Goal: Task Accomplishment & Management: Use online tool/utility

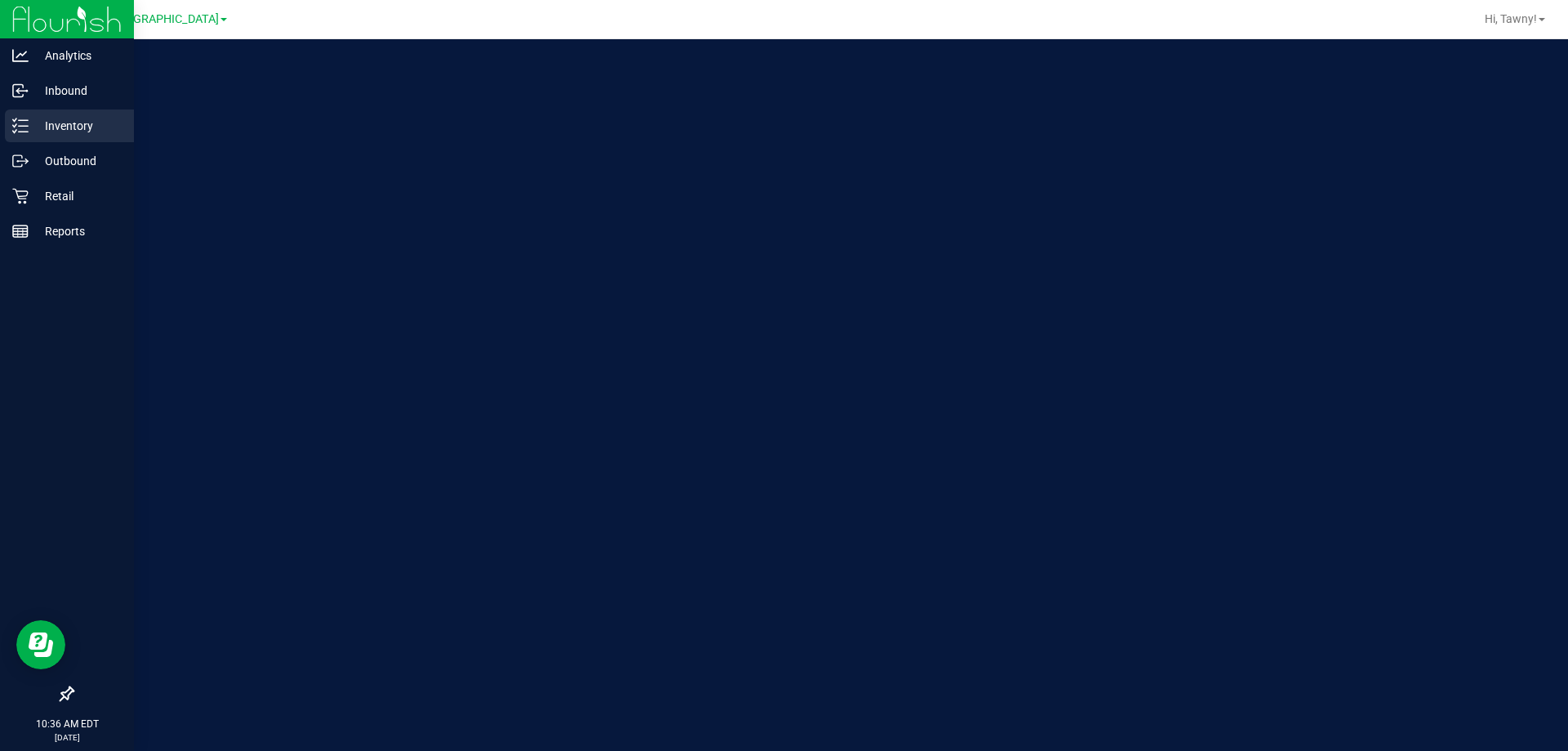
click at [21, 124] on icon at bounding box center [20, 125] width 16 height 16
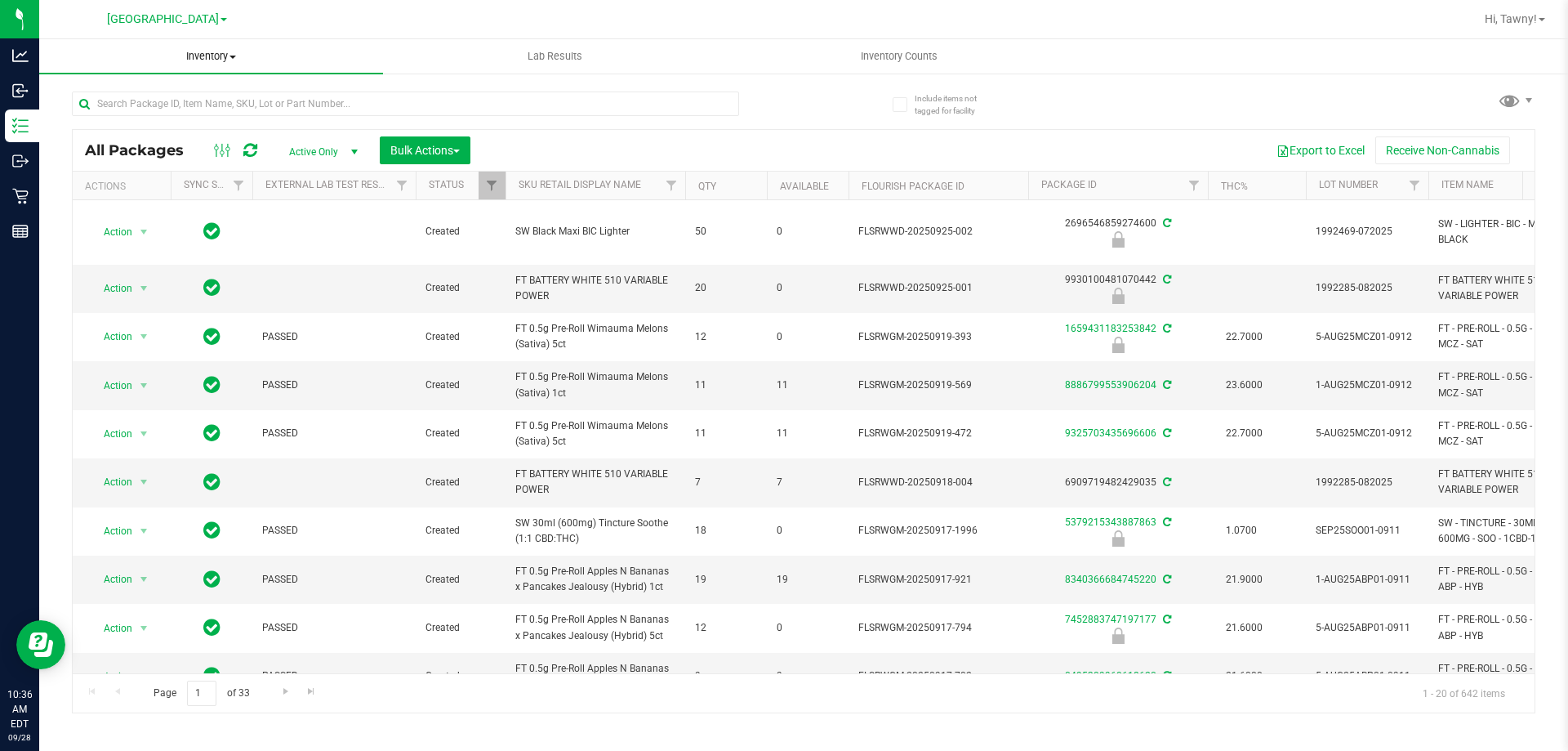
click at [209, 51] on span "Inventory" at bounding box center [211, 56] width 344 height 15
click at [152, 117] on li "All inventory" at bounding box center [211, 118] width 344 height 20
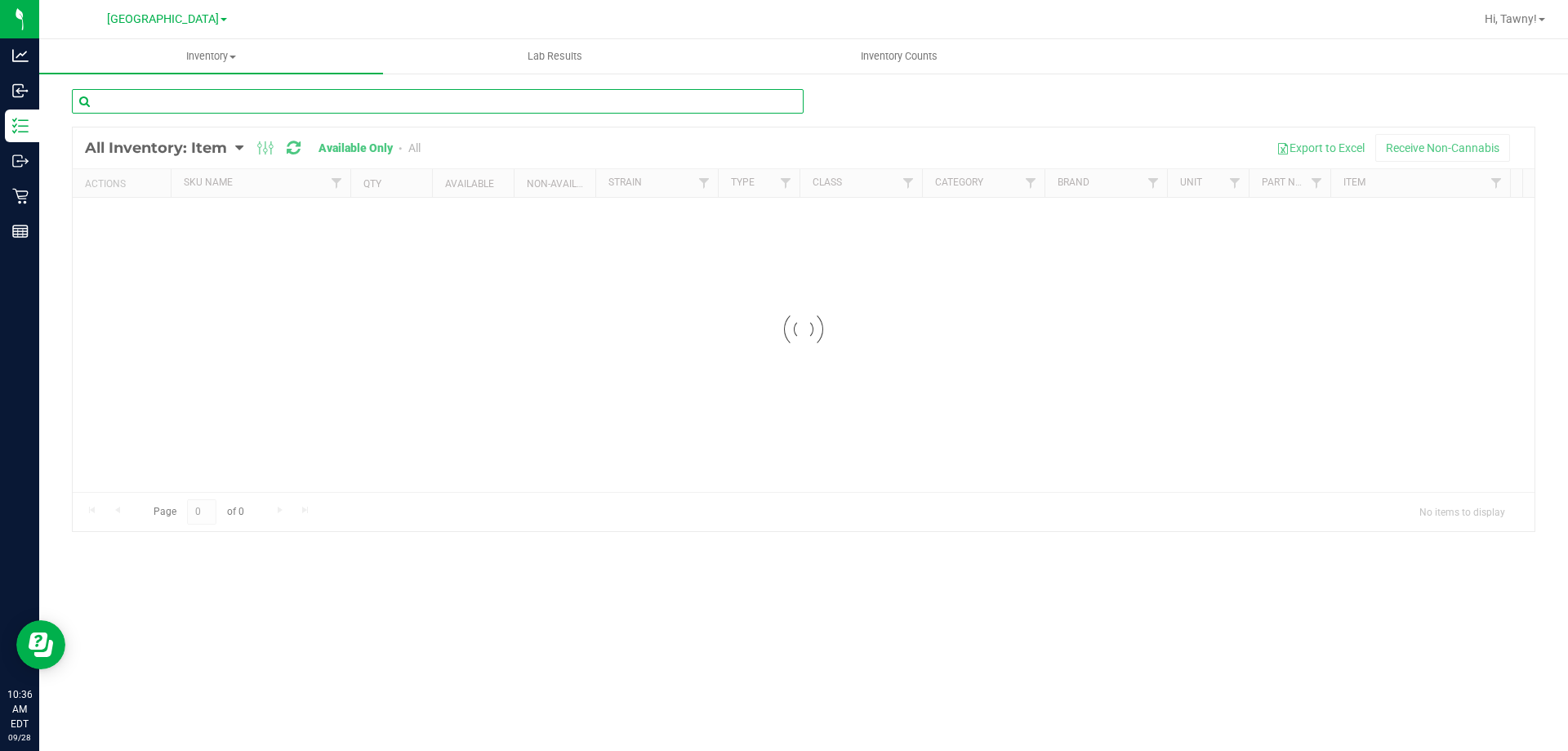
click at [222, 109] on input "text" at bounding box center [437, 101] width 732 height 24
type input "l"
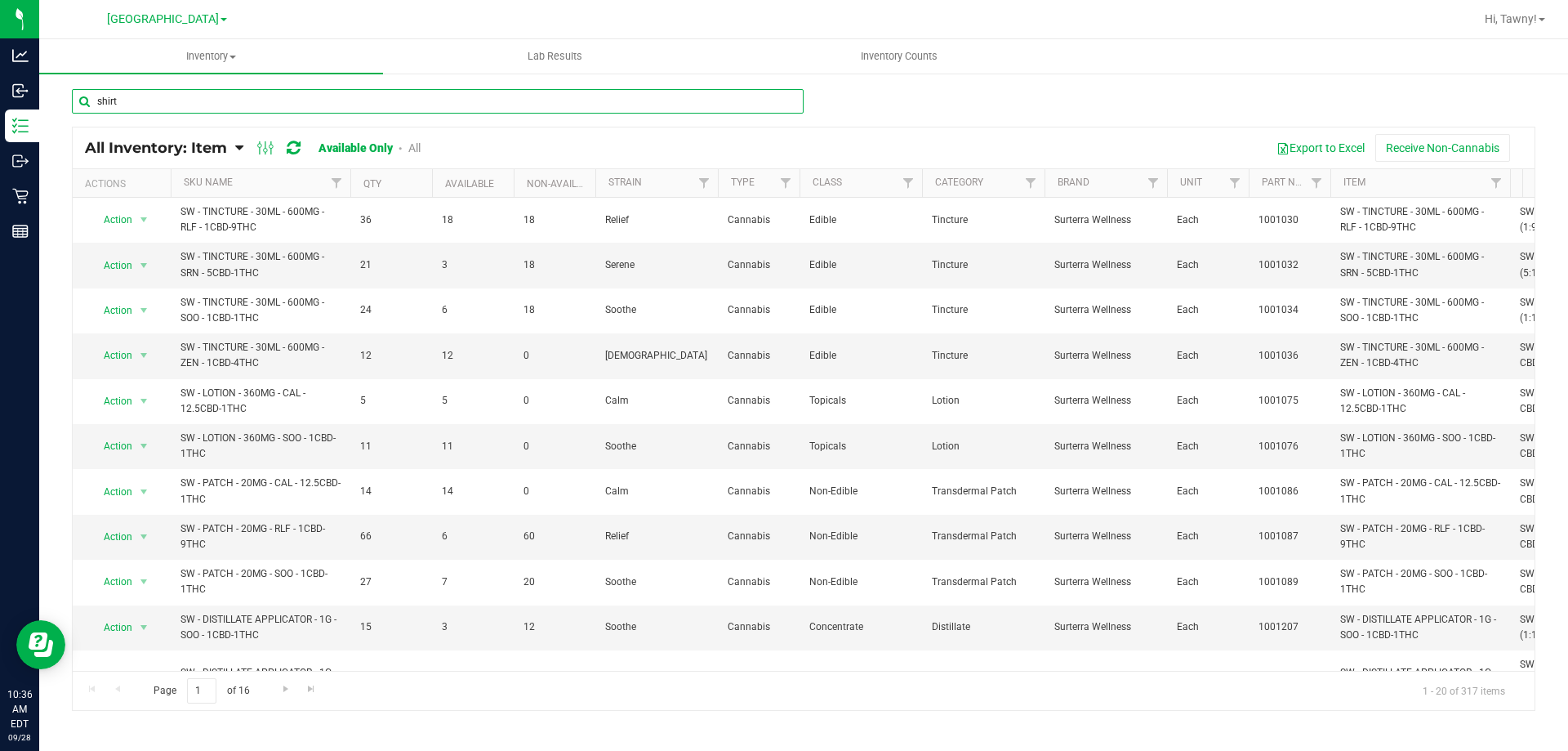
type input "shirt"
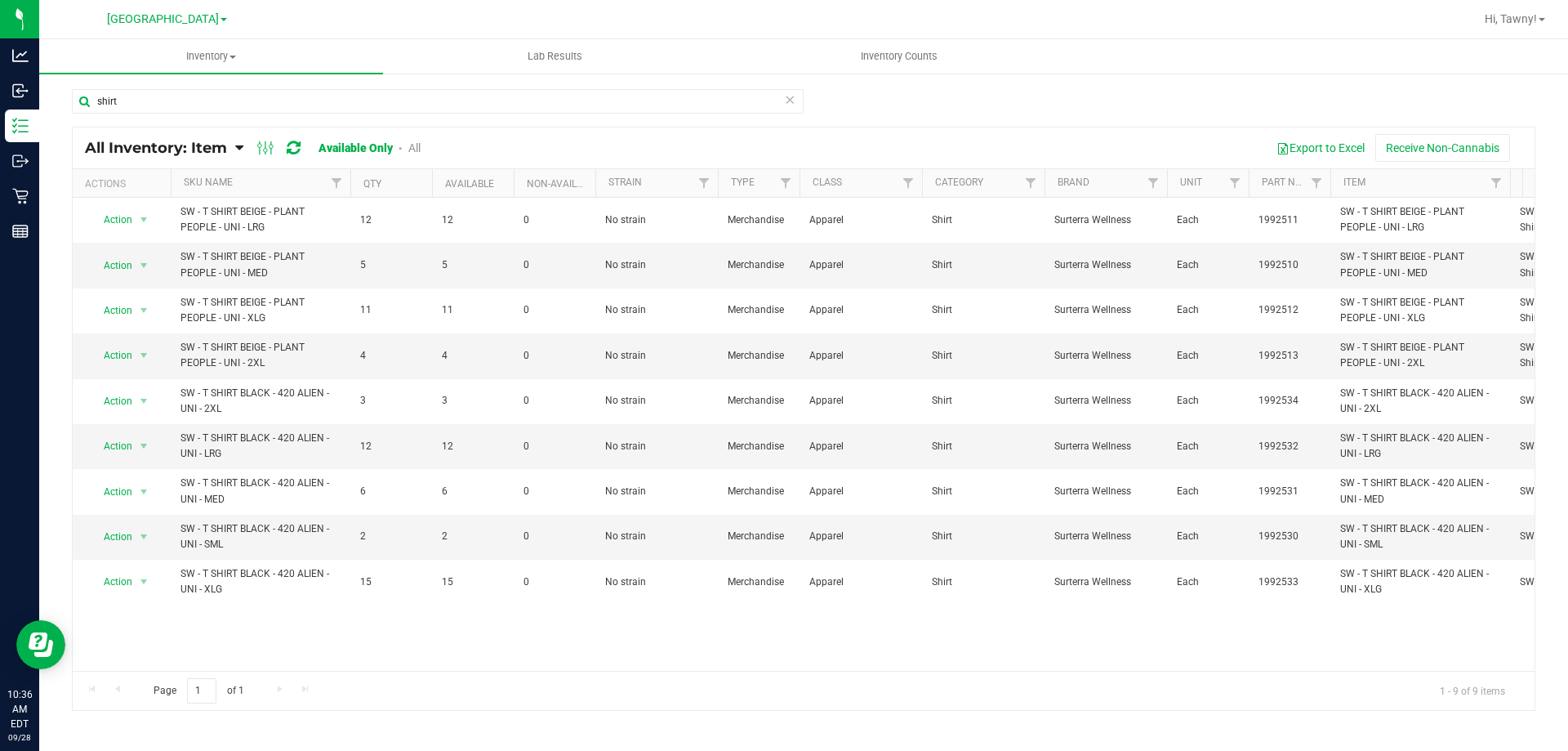
click at [421, 144] on link "All" at bounding box center [415, 148] width 12 height 13
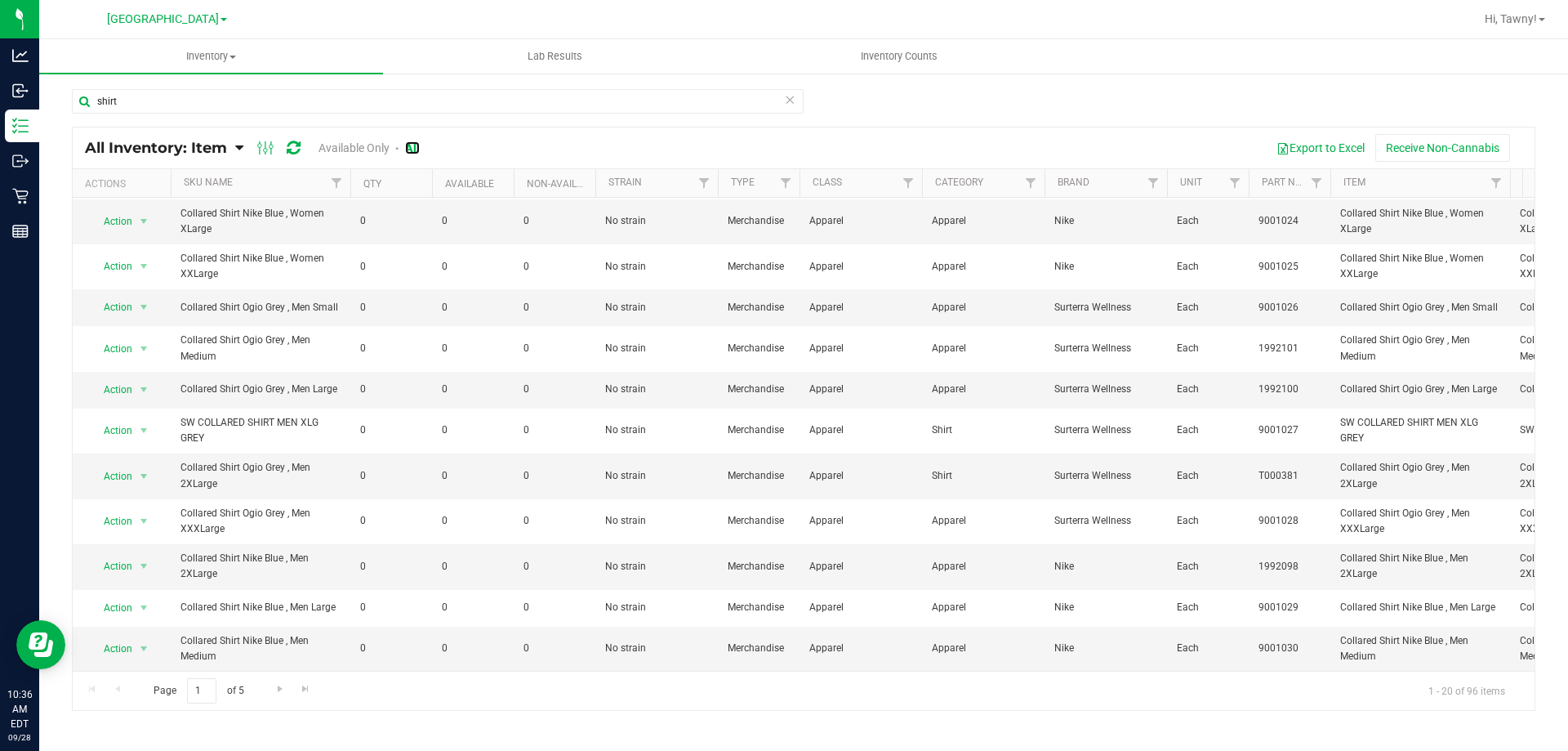
scroll to position [418, 0]
click at [278, 694] on span "Go to the next page" at bounding box center [280, 688] width 13 height 13
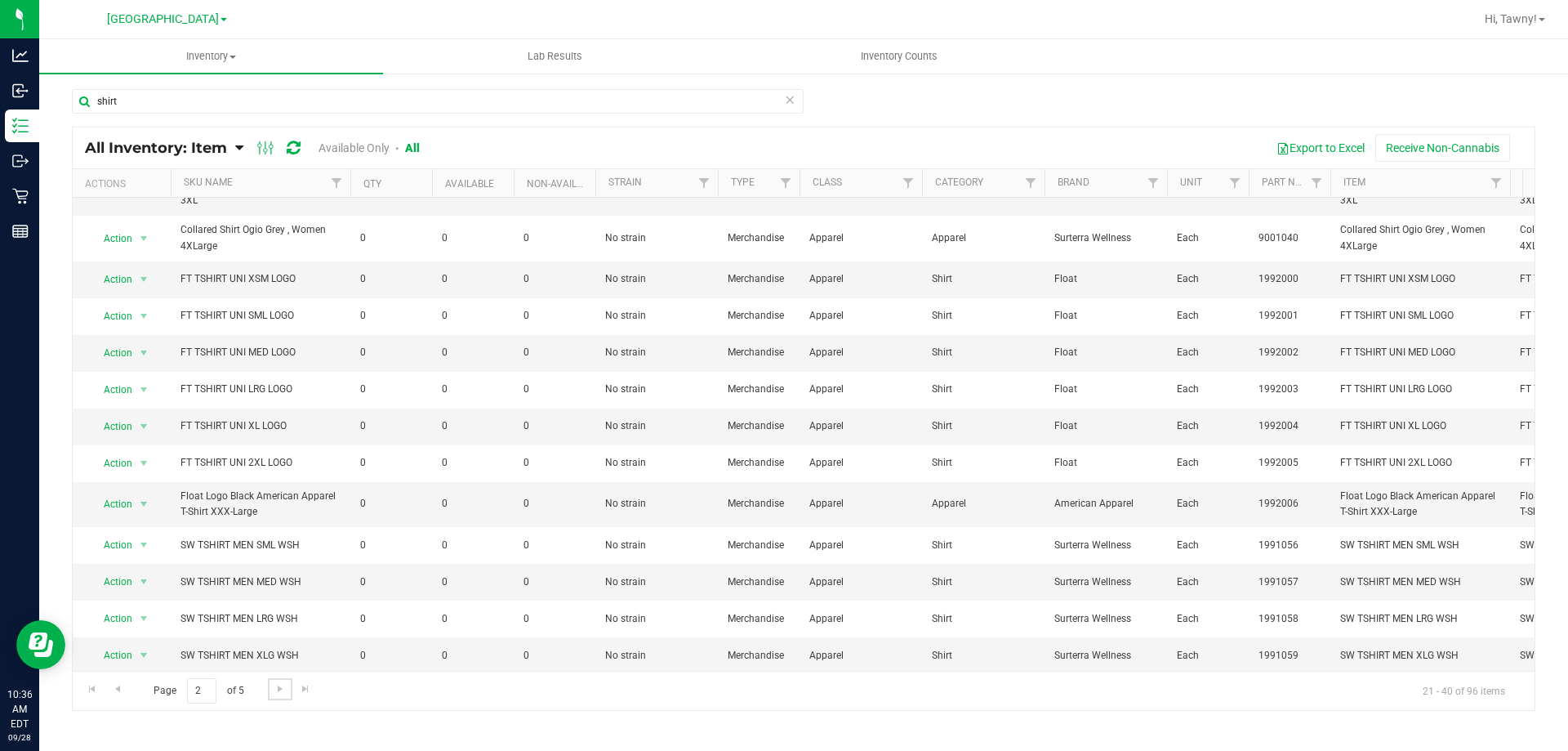
scroll to position [341, 0]
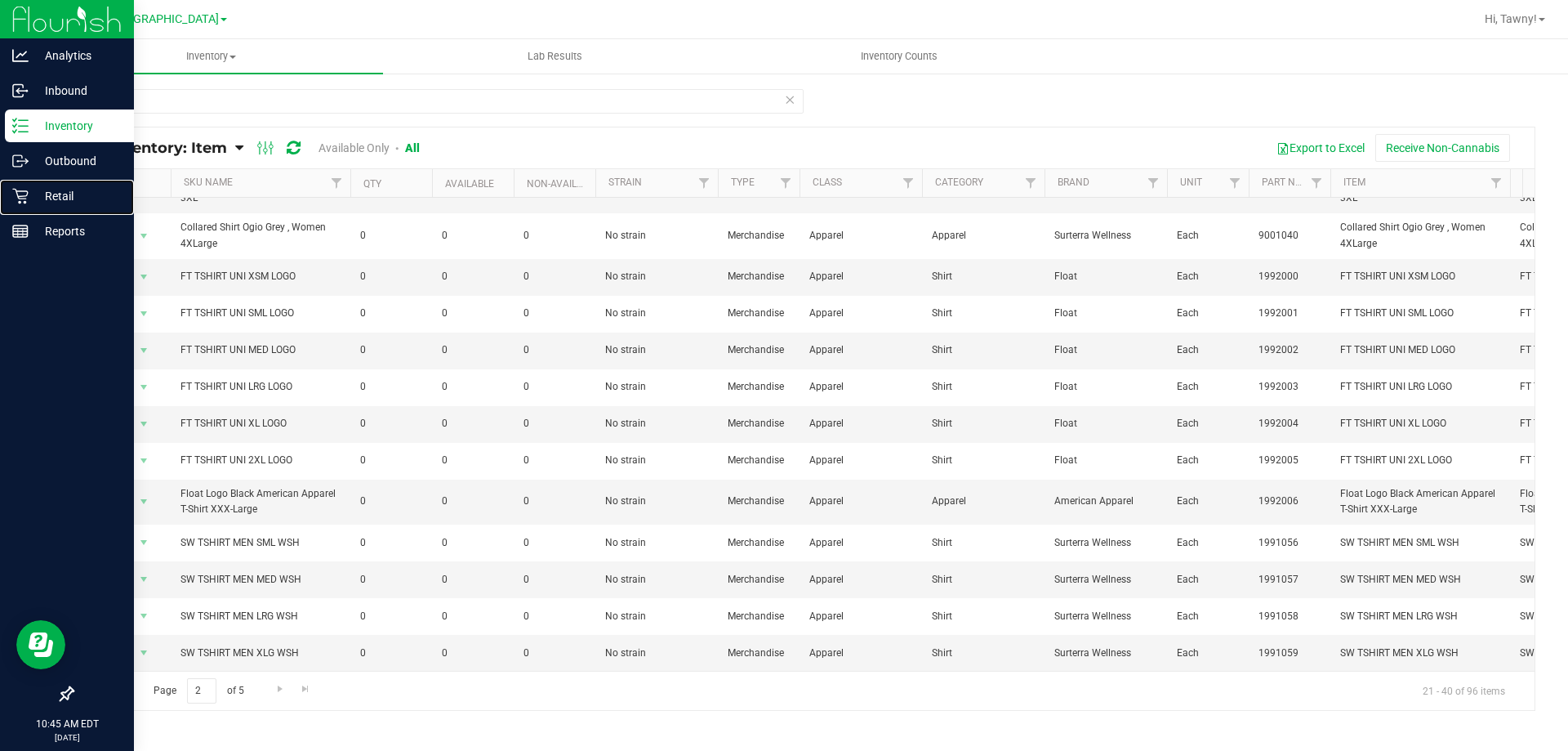
drag, startPoint x: 36, startPoint y: 198, endPoint x: 110, endPoint y: 27, distance: 186.3
click at [37, 197] on p "Retail" at bounding box center [77, 196] width 98 height 20
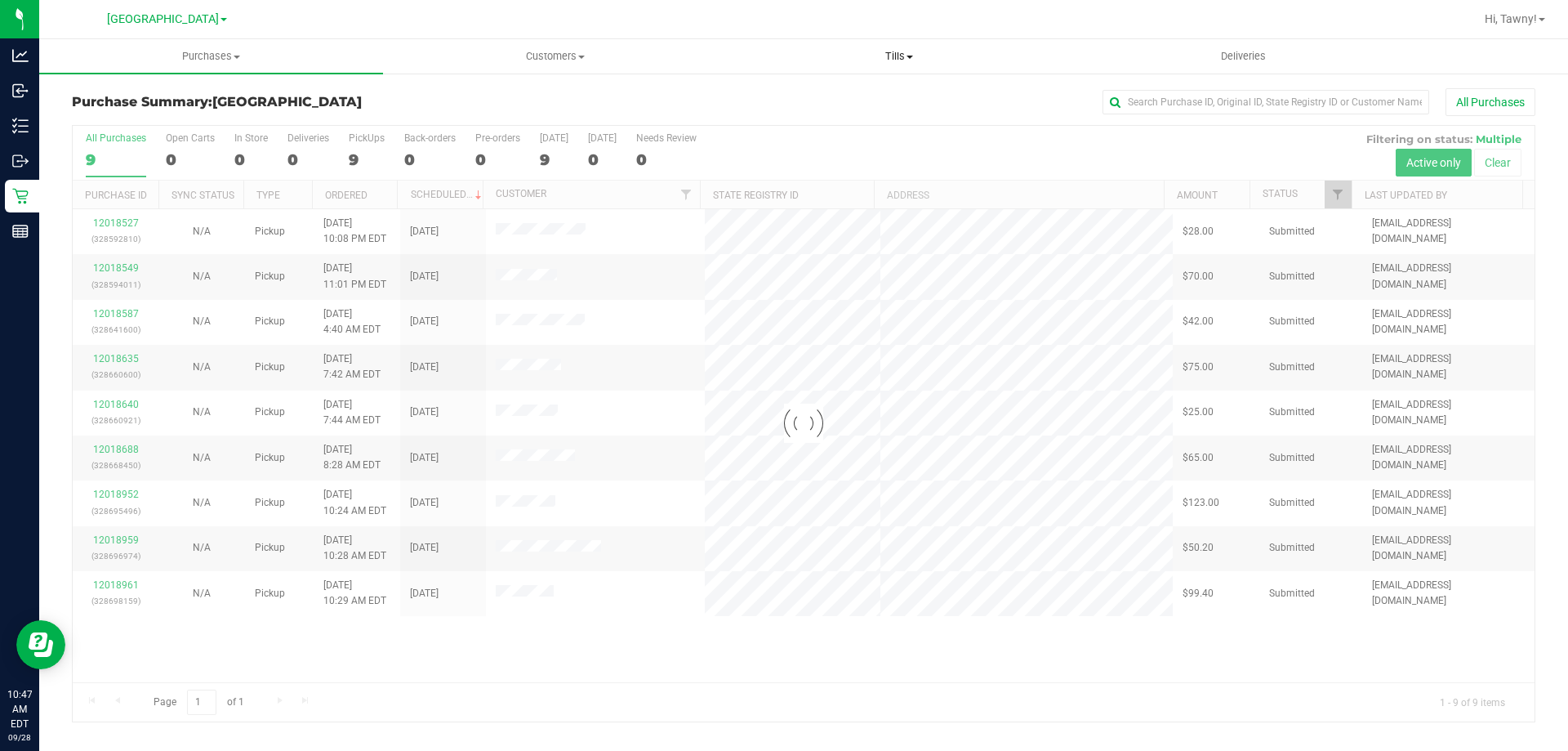
click at [902, 53] on span "Tills" at bounding box center [898, 56] width 342 height 15
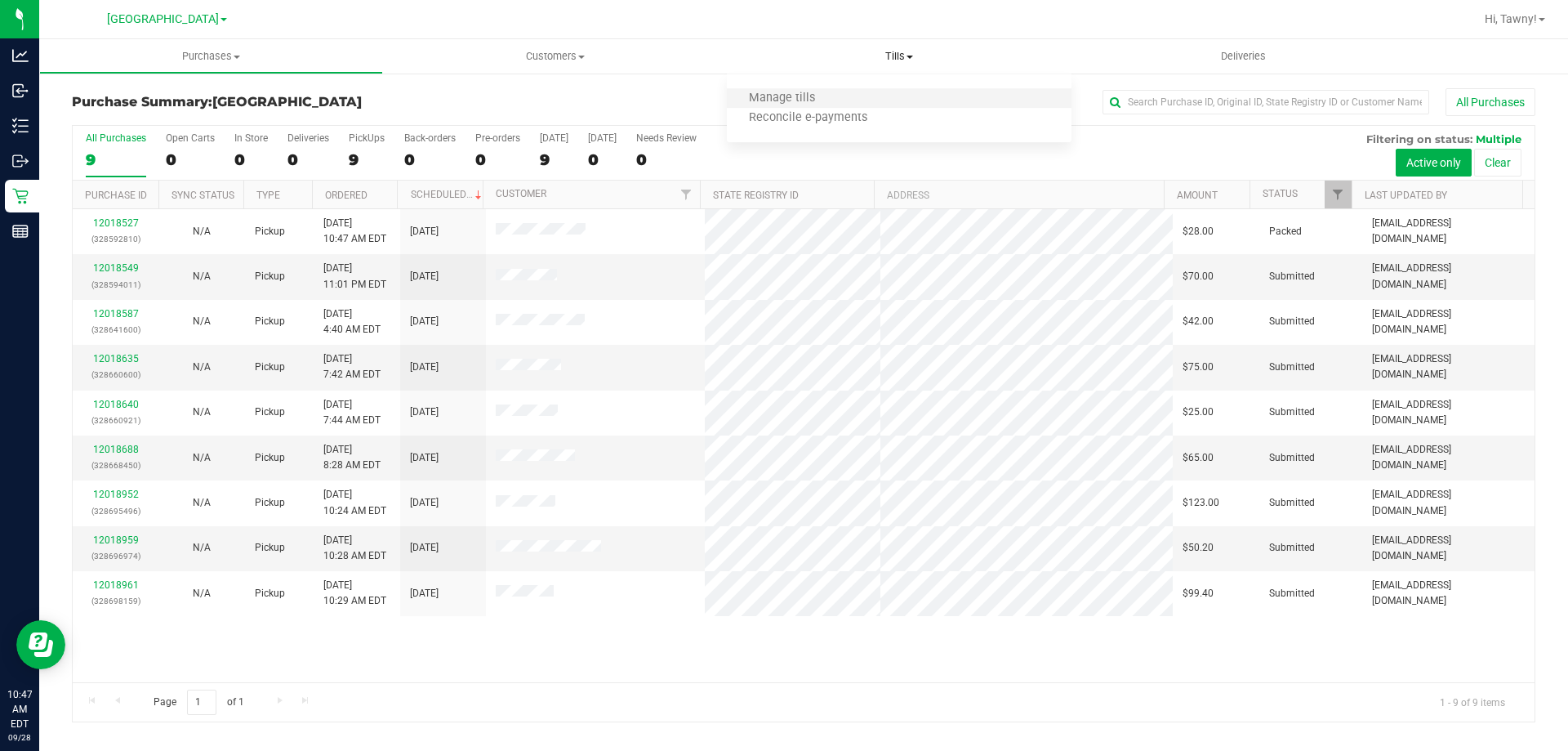
click at [886, 95] on li "Manage tills" at bounding box center [898, 99] width 344 height 20
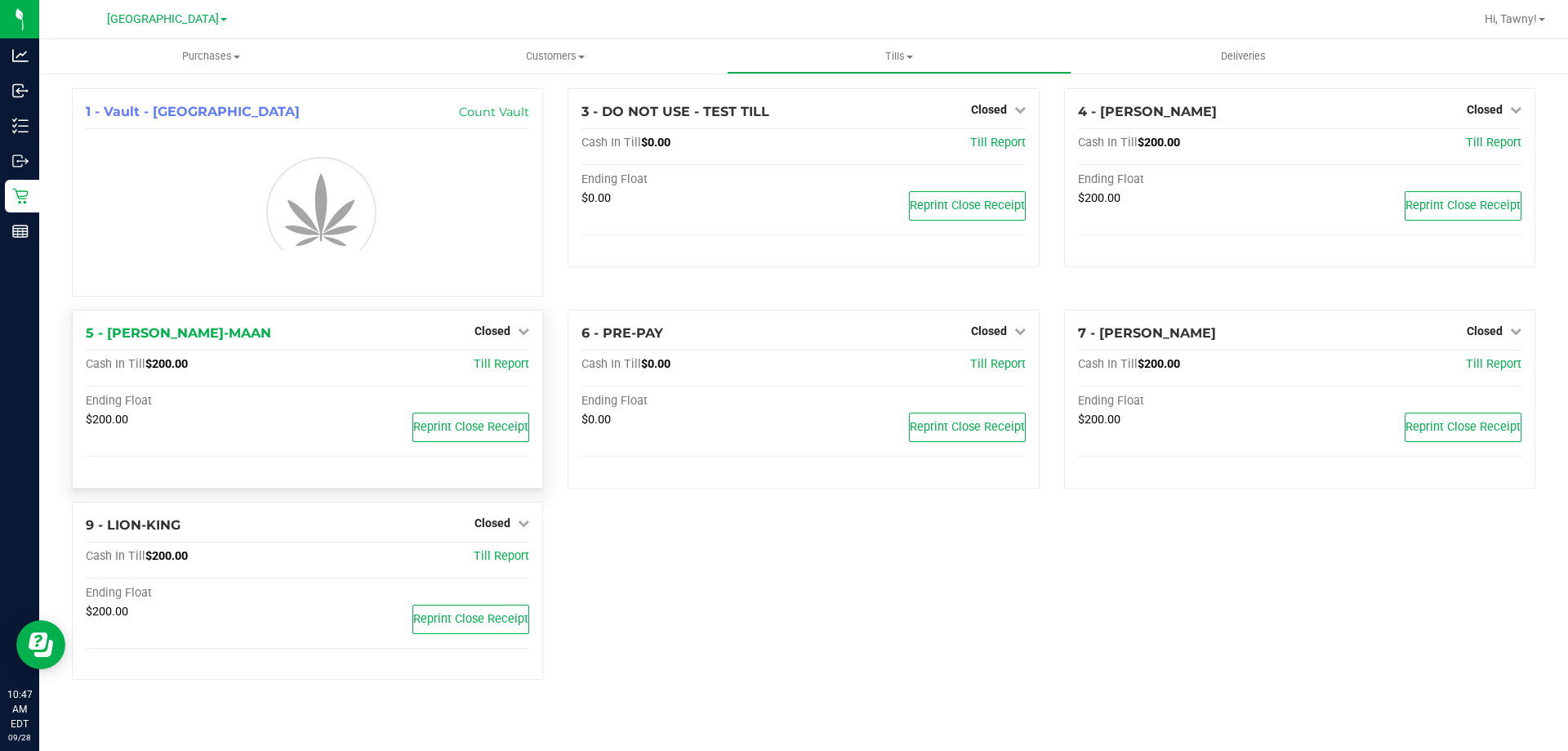
click at [510, 321] on div "Closed" at bounding box center [501, 331] width 54 height 20
click at [504, 334] on span "Closed" at bounding box center [492, 330] width 36 height 13
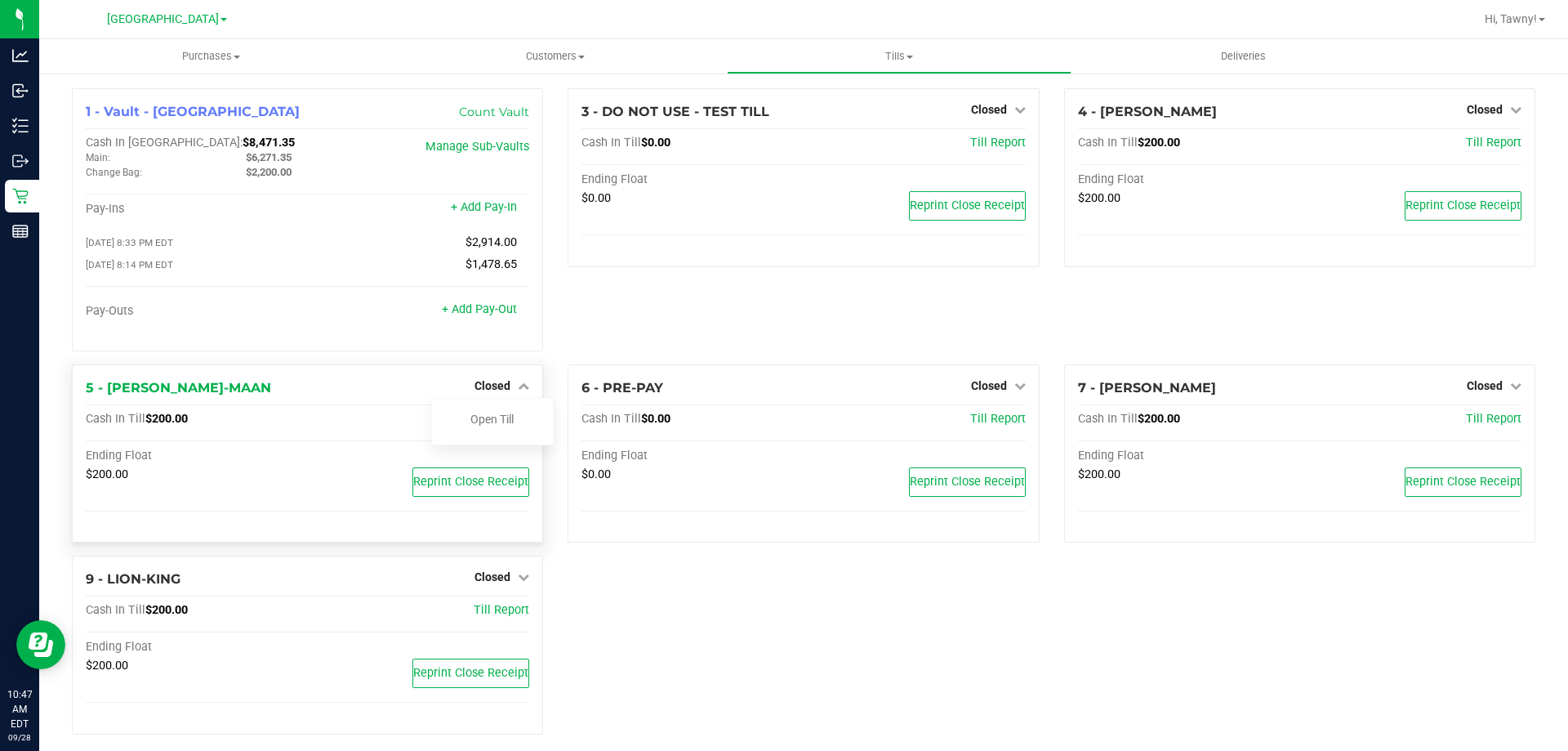
click at [495, 367] on div "5 - [PERSON_NAME]-MAAN Closed Open Till Cash In Till $200.00 Till Report Ending…" at bounding box center [307, 454] width 471 height 179
click at [484, 434] on div at bounding box center [492, 431] width 121 height 4
click at [490, 420] on link "Open Till" at bounding box center [492, 418] width 43 height 13
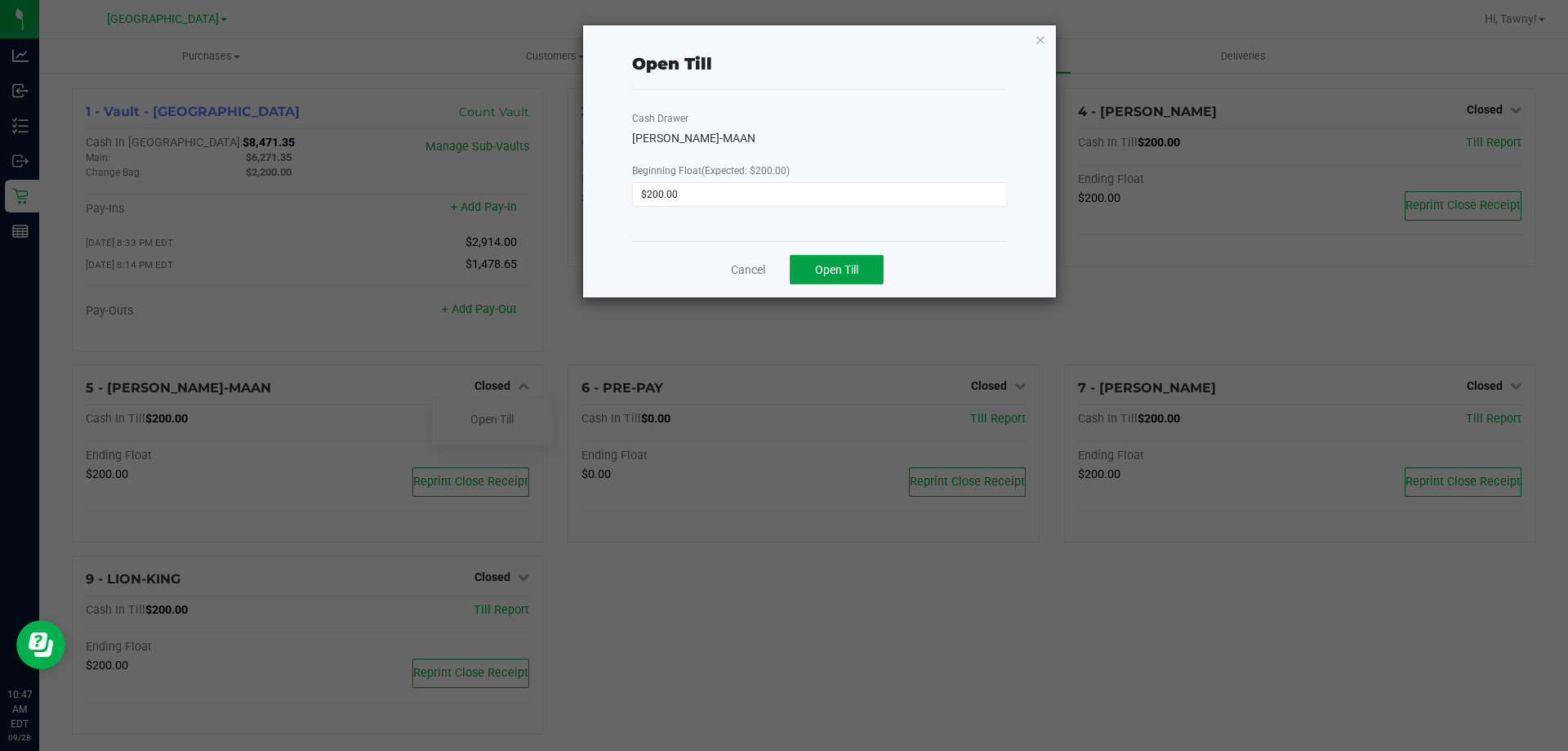
click at [819, 277] on button "Open Till" at bounding box center [836, 270] width 94 height 29
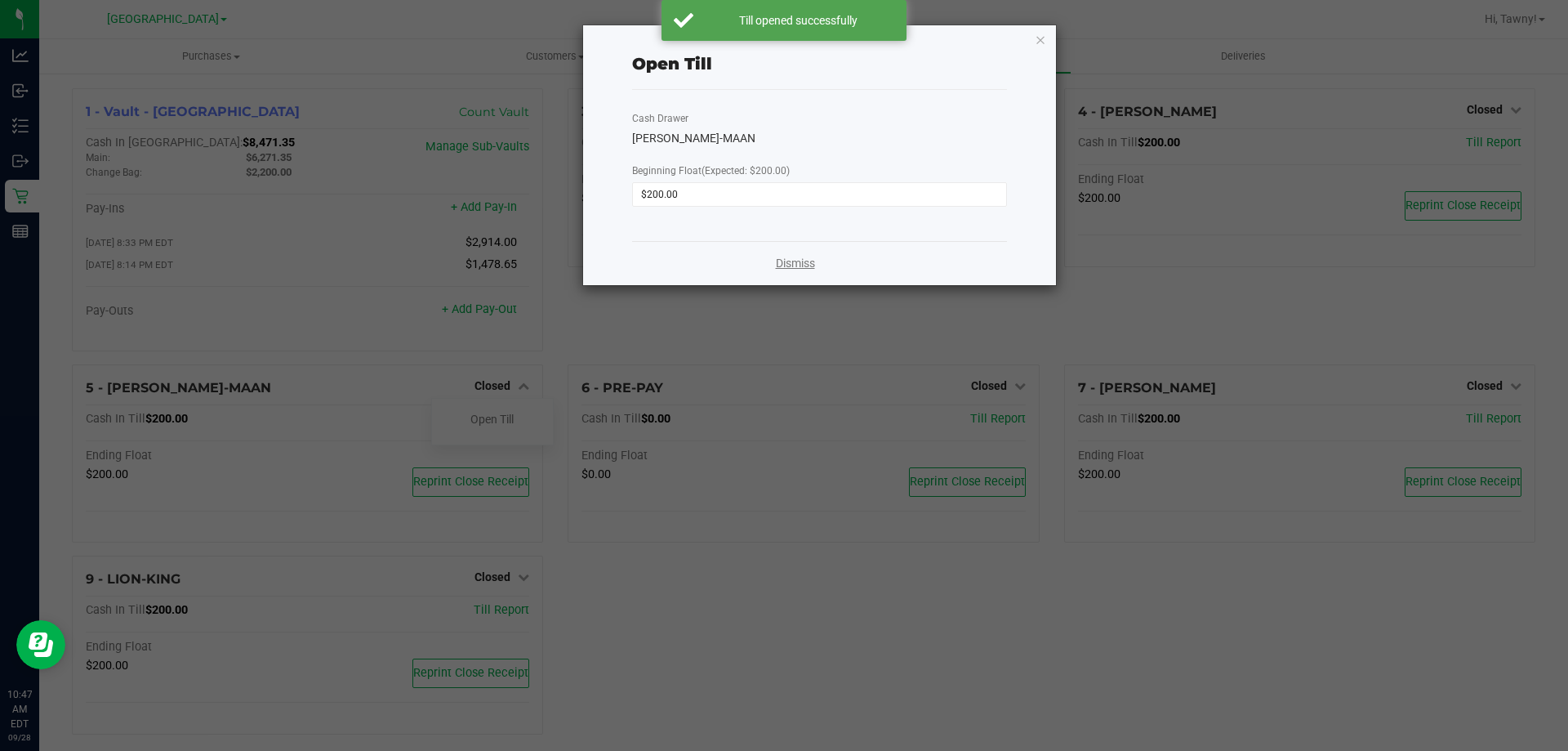
click at [793, 270] on link "Dismiss" at bounding box center [795, 264] width 39 height 17
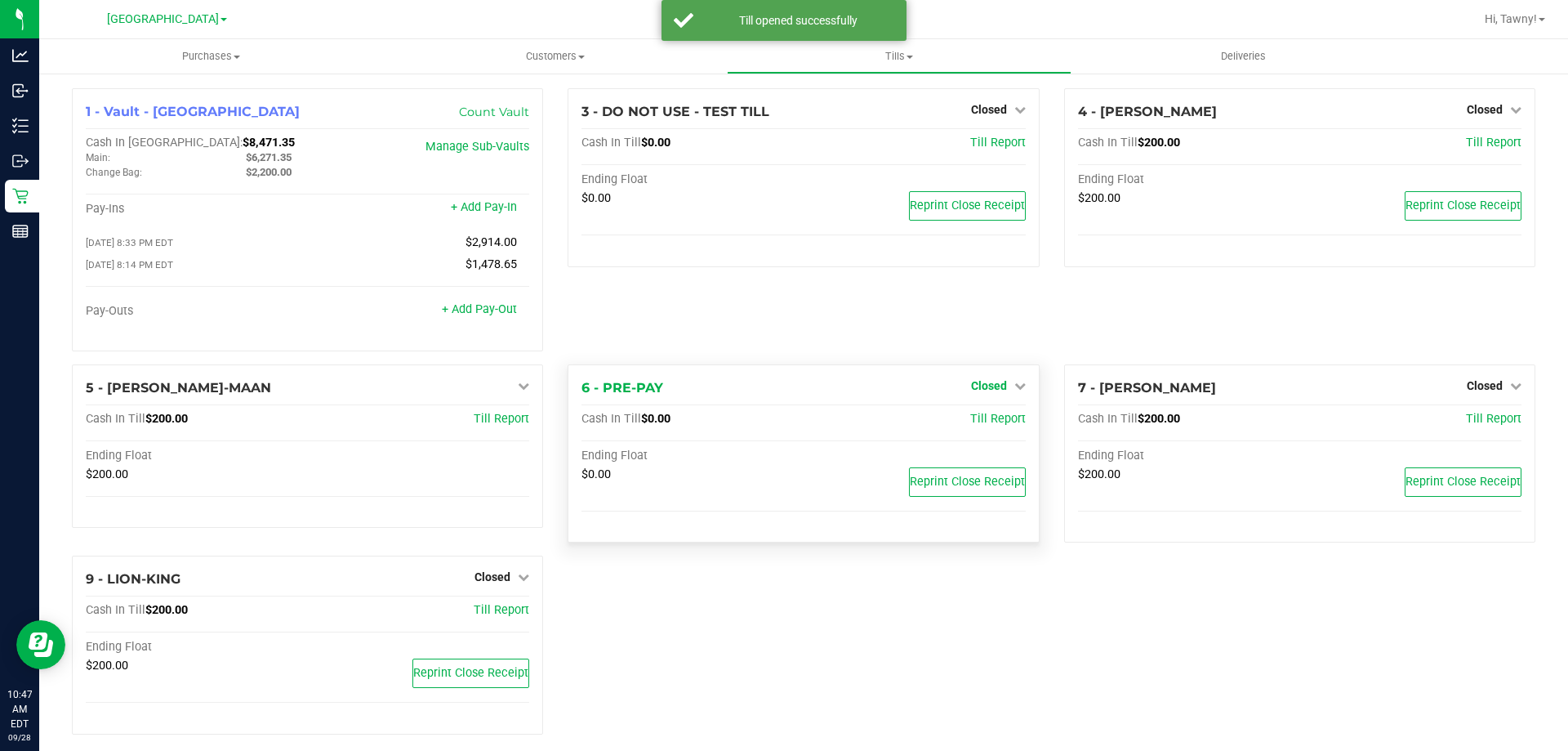
click at [993, 385] on span "Closed" at bounding box center [989, 385] width 36 height 13
click at [970, 424] on link "Open Till" at bounding box center [988, 418] width 43 height 13
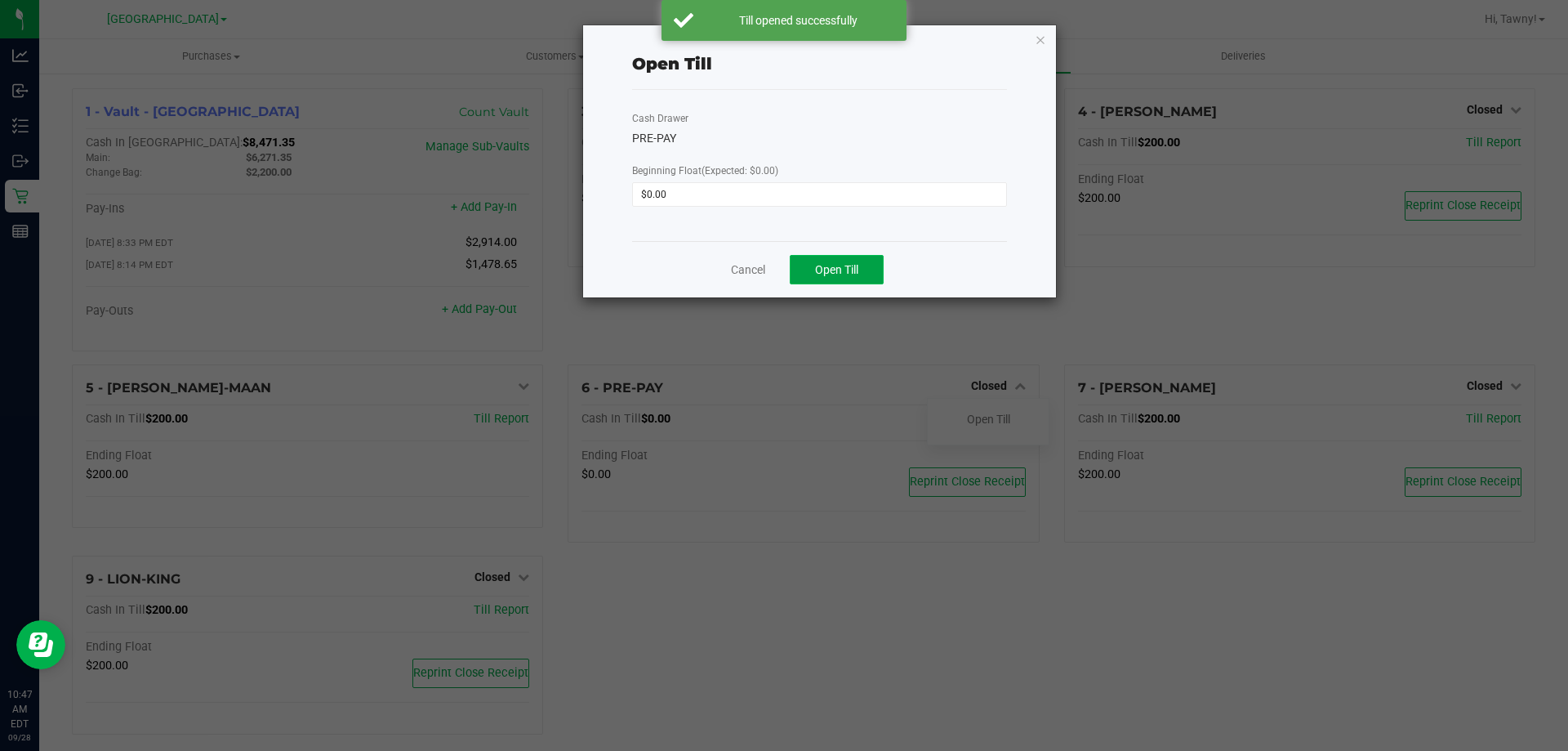
click at [820, 261] on button "Open Till" at bounding box center [836, 270] width 94 height 29
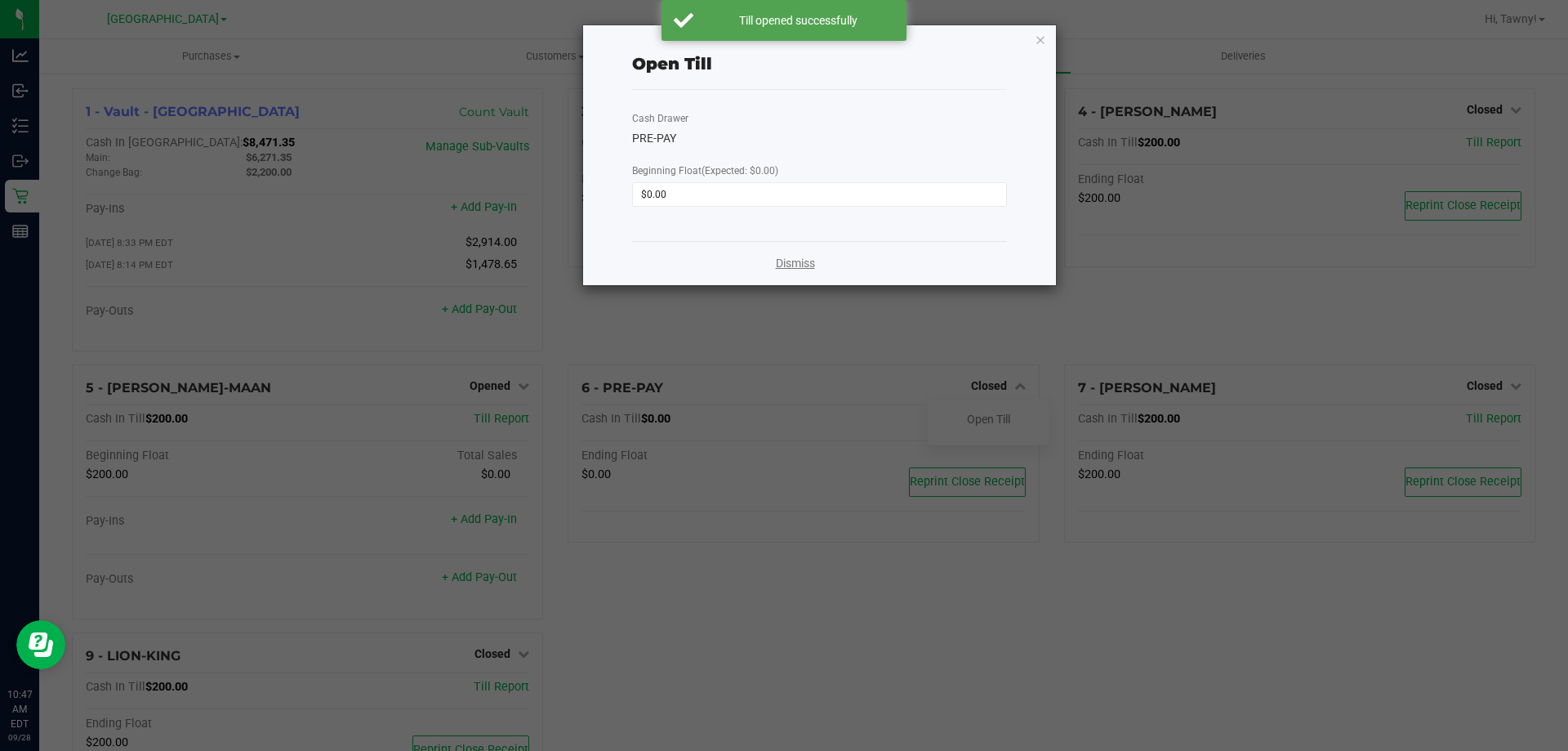
click at [809, 262] on link "Dismiss" at bounding box center [795, 264] width 39 height 17
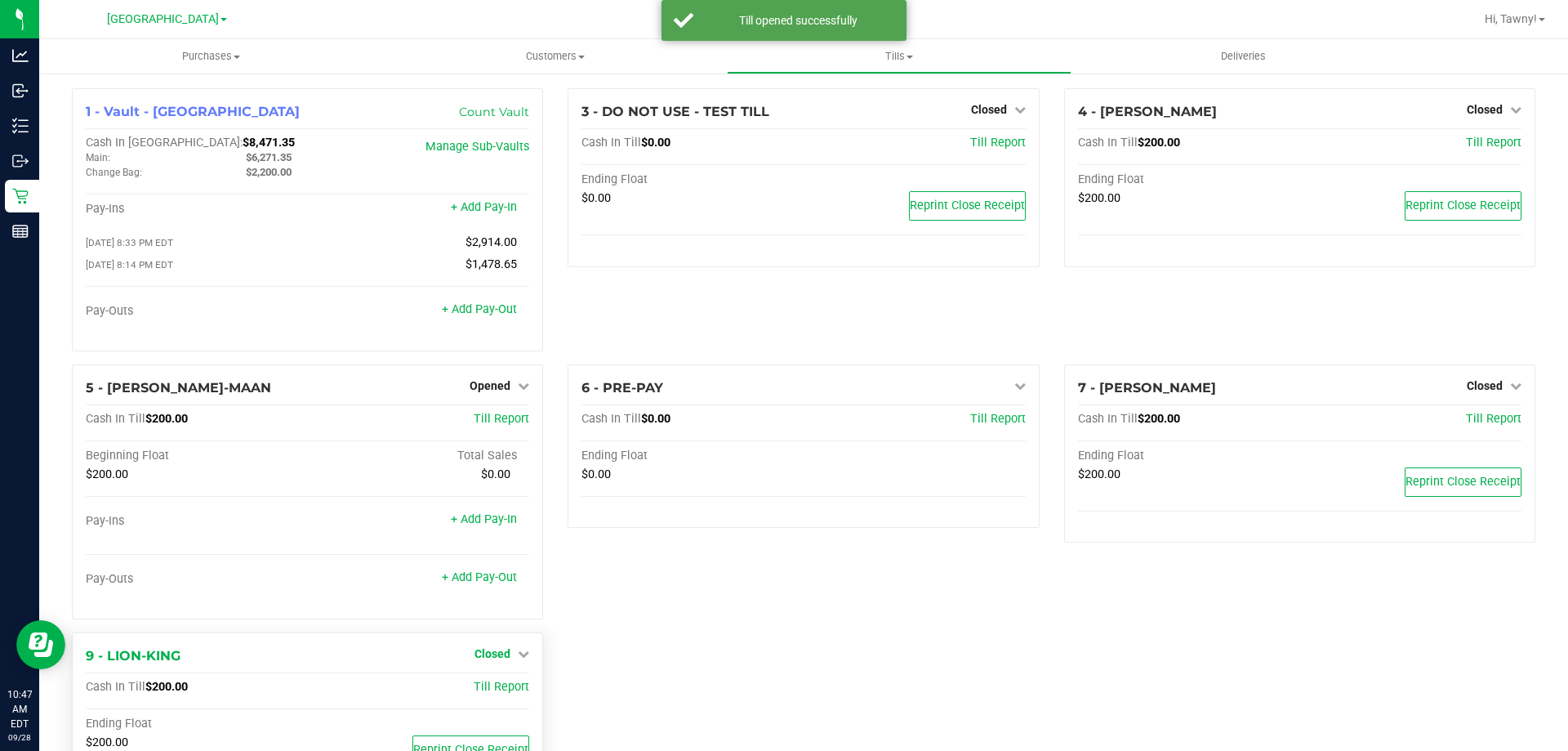
click at [486, 651] on span "Closed" at bounding box center [492, 653] width 36 height 13
click at [489, 688] on link "Open Till" at bounding box center [492, 687] width 43 height 13
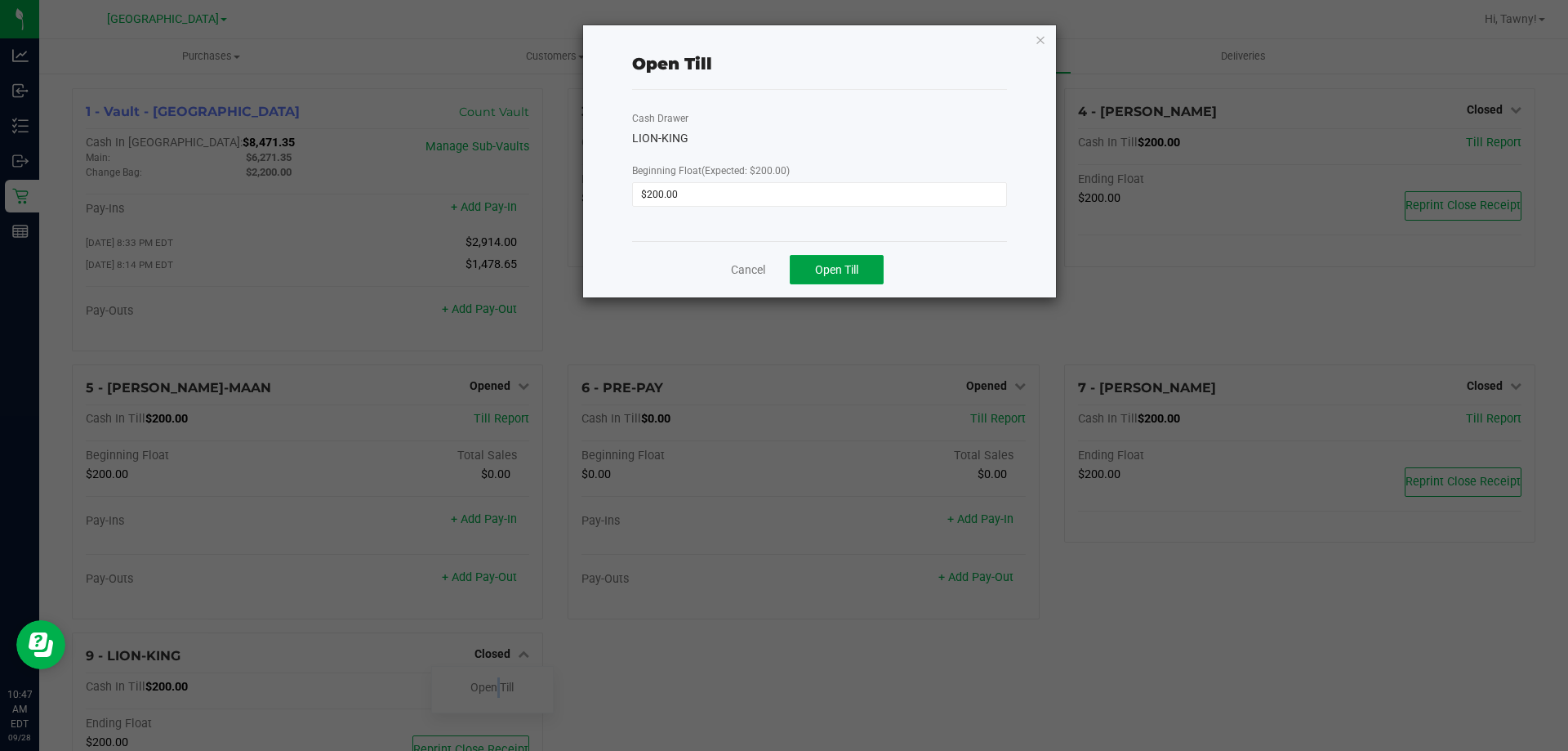
click at [827, 263] on span "Open Till" at bounding box center [837, 269] width 43 height 13
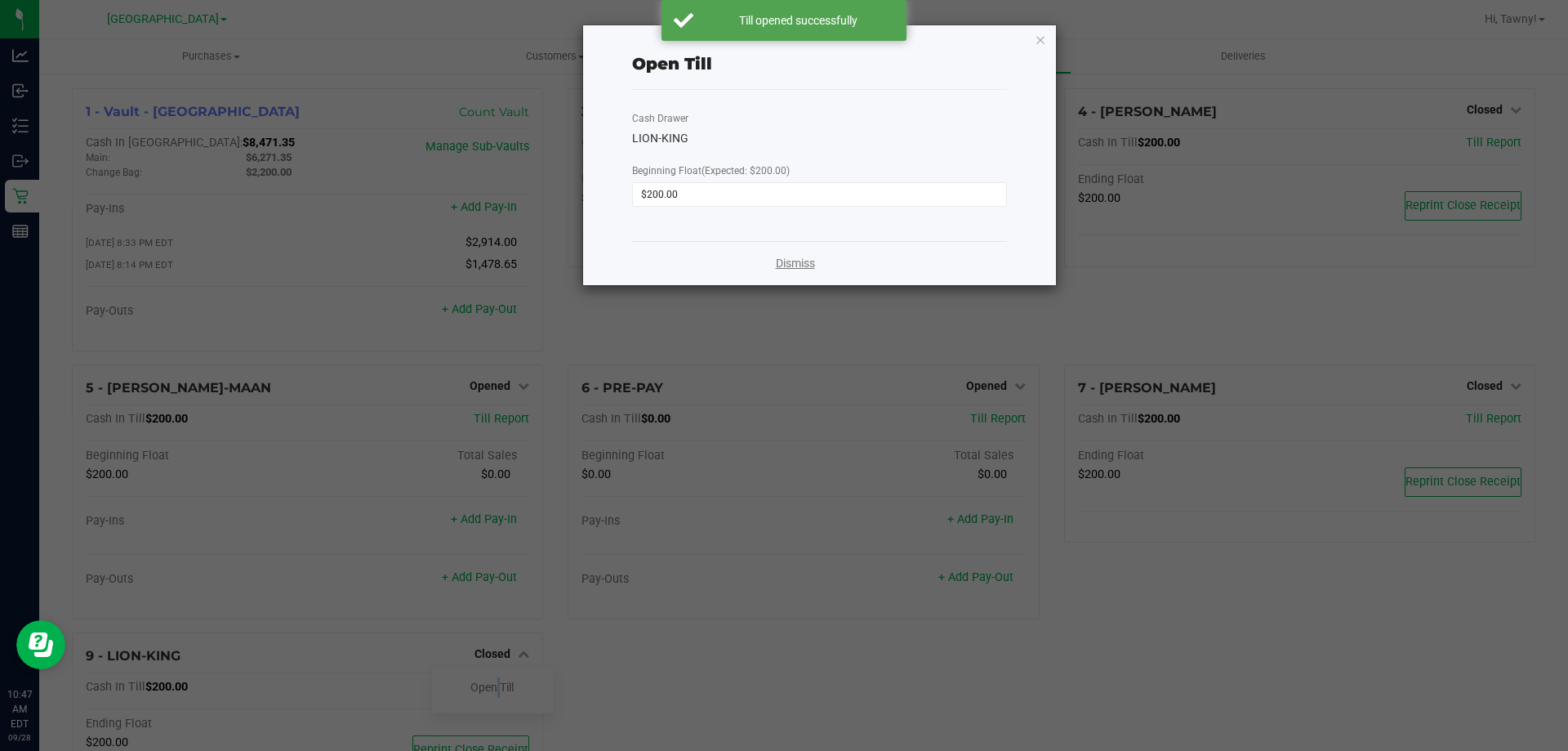
click at [811, 267] on link "Dismiss" at bounding box center [795, 264] width 39 height 17
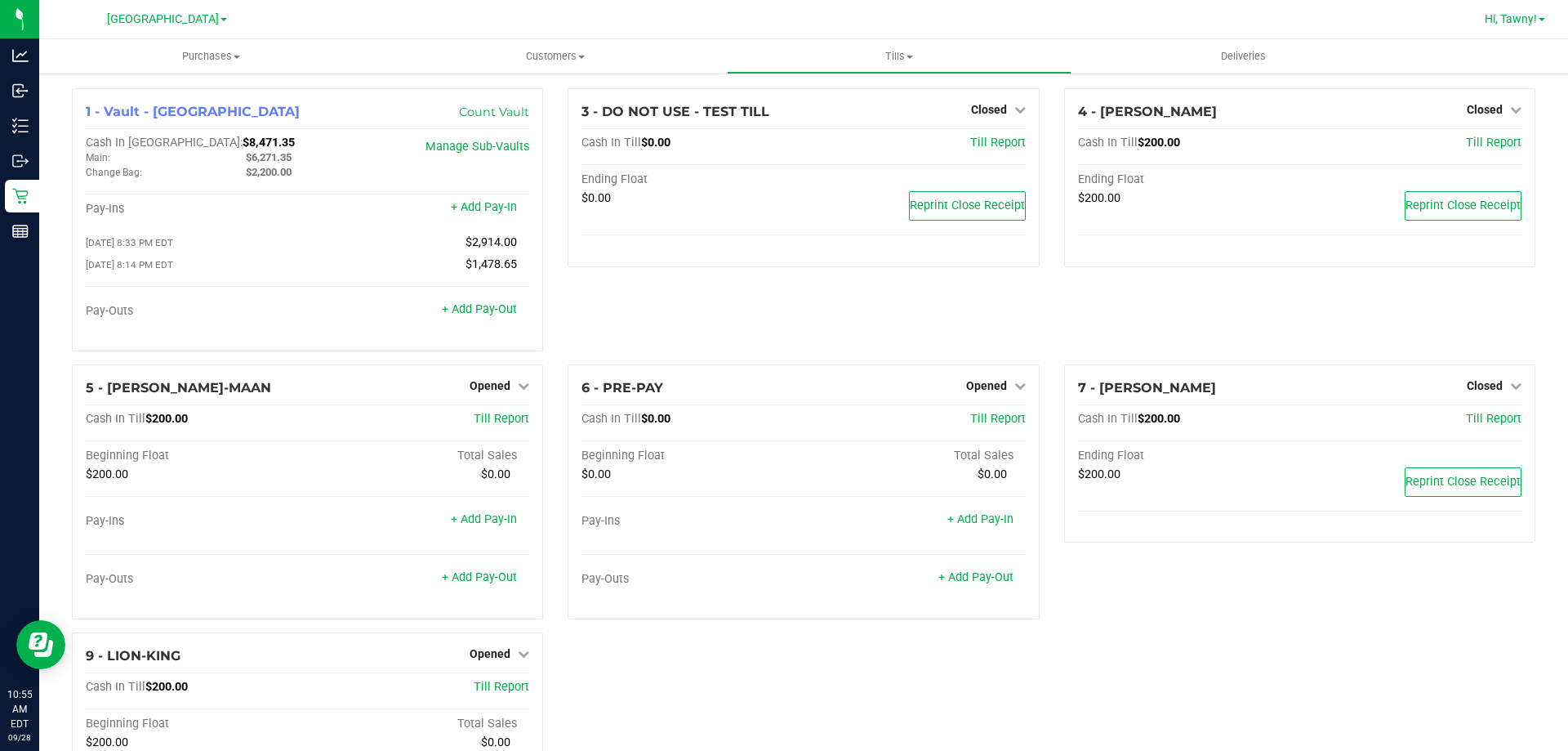
click at [1508, 20] on span "Hi, Tawny!" at bounding box center [1511, 18] width 53 height 13
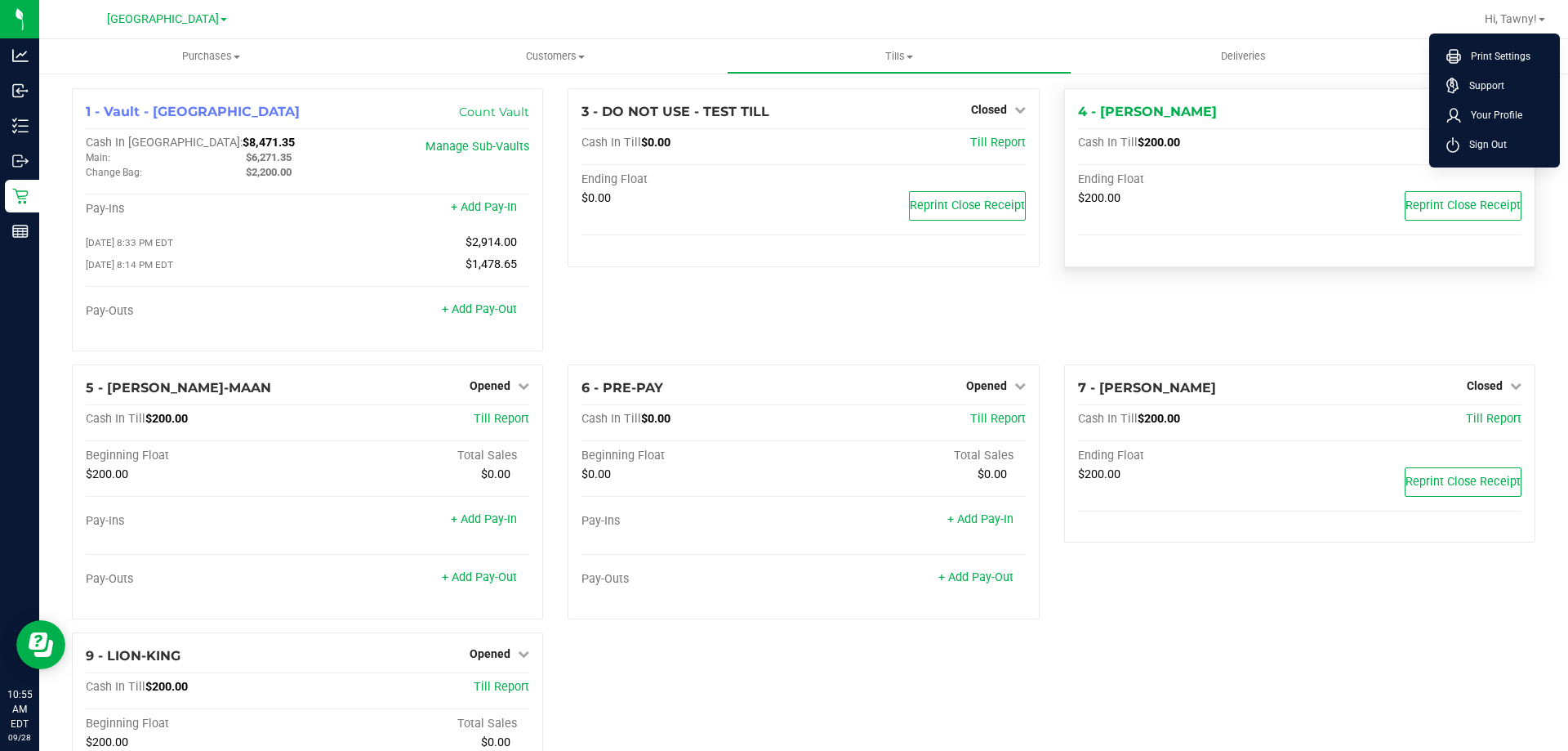
click at [1503, 143] on span "Sign Out" at bounding box center [1482, 144] width 48 height 16
